Goal: Transaction & Acquisition: Purchase product/service

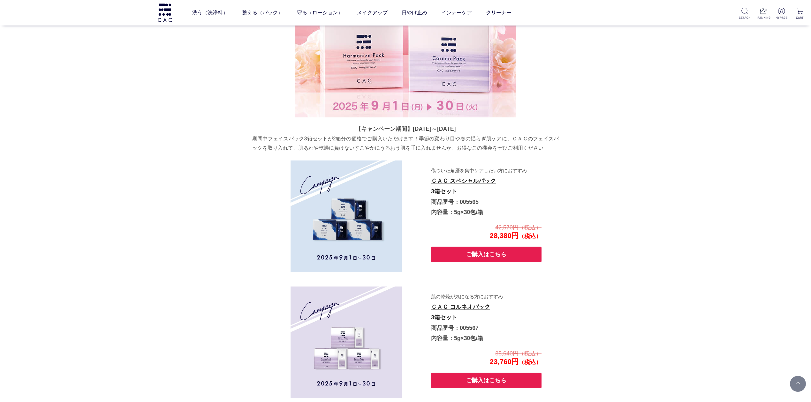
scroll to position [170, 0]
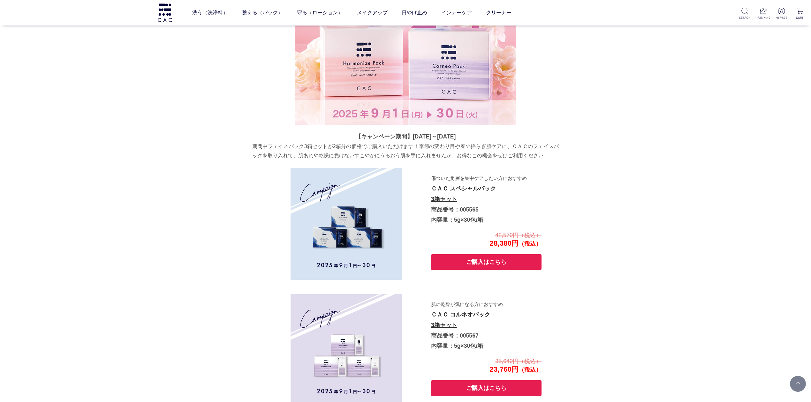
click at [467, 262] on button "ご購入はこちら" at bounding box center [486, 262] width 110 height 16
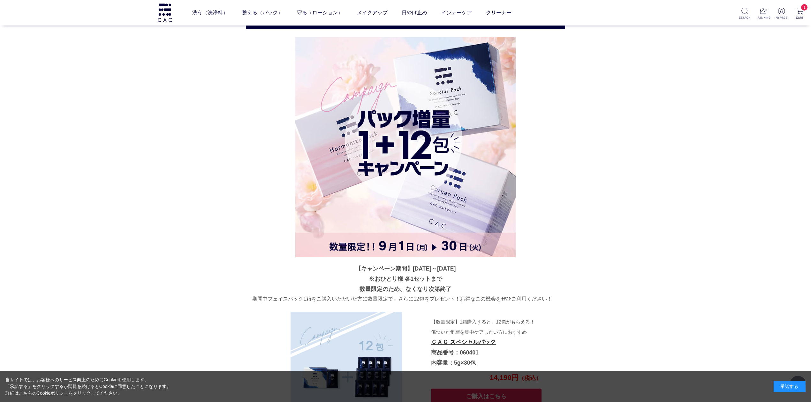
scroll to position [766, 0]
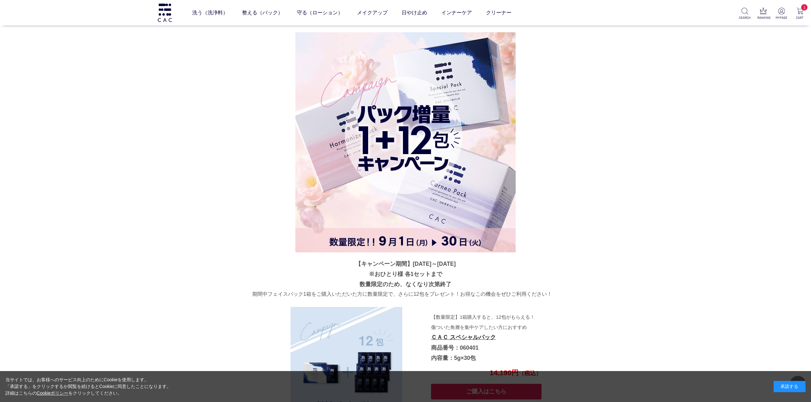
click at [379, 195] on img at bounding box center [405, 142] width 220 height 220
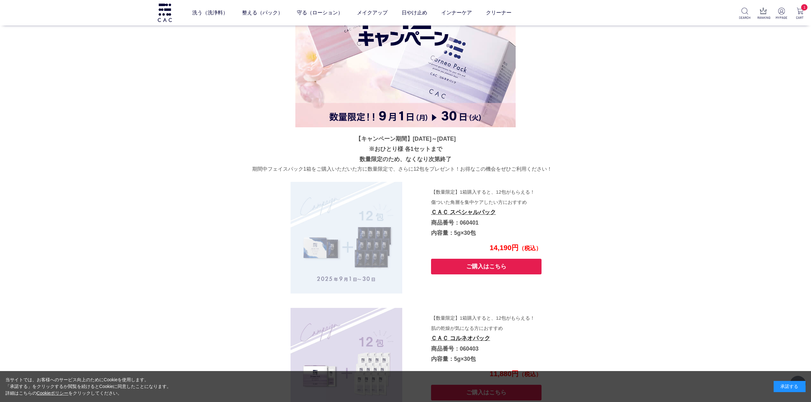
scroll to position [894, 0]
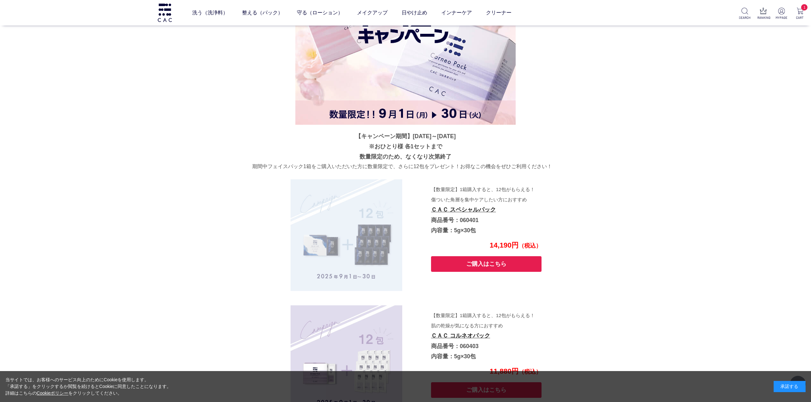
click at [340, 245] on img at bounding box center [346, 235] width 112 height 112
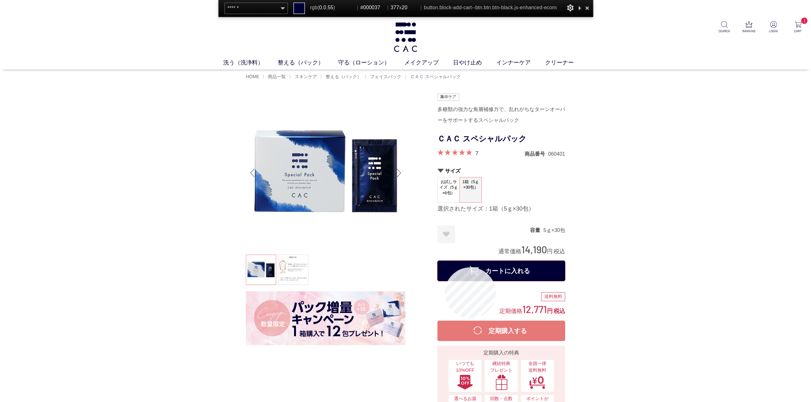
click at [445, 267] on button "カートに入れる" at bounding box center [501, 271] width 128 height 20
